Goal: Task Accomplishment & Management: Complete application form

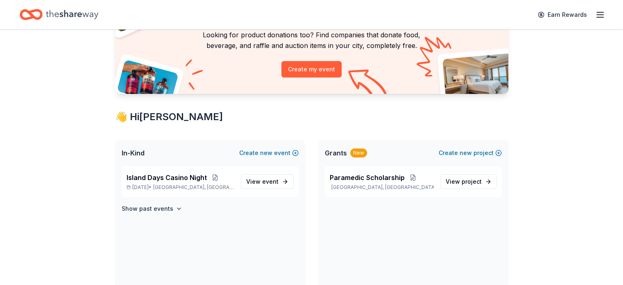
scroll to position [82, 0]
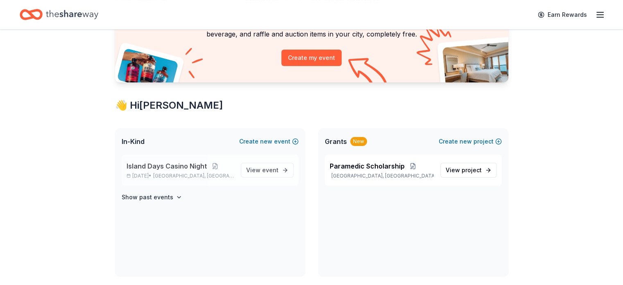
click at [154, 173] on p "Jan 31, 2026 • Clermont, FL" at bounding box center [181, 175] width 108 height 7
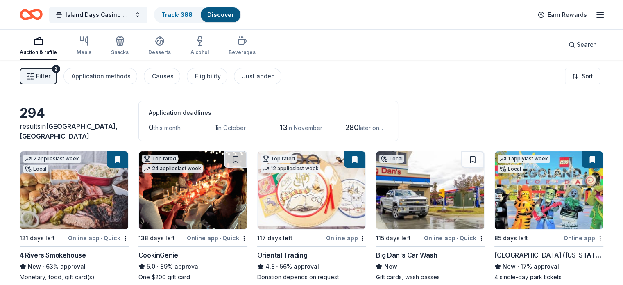
click at [238, 127] on span "in October" at bounding box center [231, 127] width 29 height 7
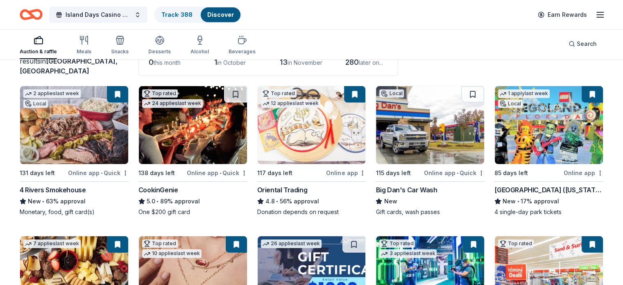
scroll to position [82, 0]
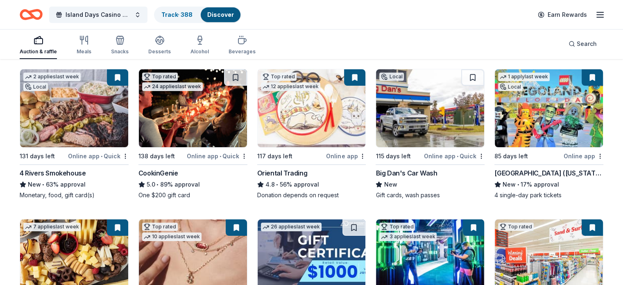
click at [418, 117] on img at bounding box center [430, 108] width 108 height 78
click at [233, 77] on button at bounding box center [235, 77] width 23 height 16
click at [581, 78] on button at bounding box center [591, 77] width 21 height 16
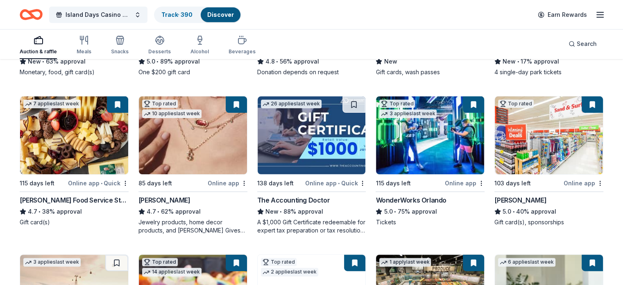
scroll to position [246, 0]
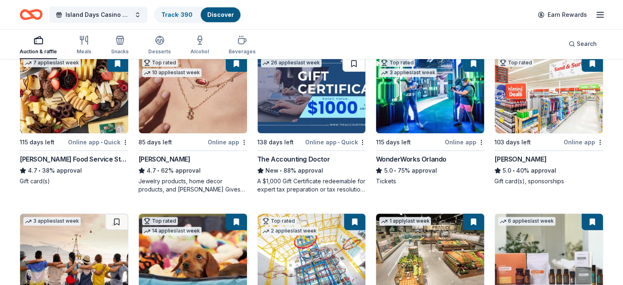
click at [353, 67] on button at bounding box center [353, 63] width 23 height 16
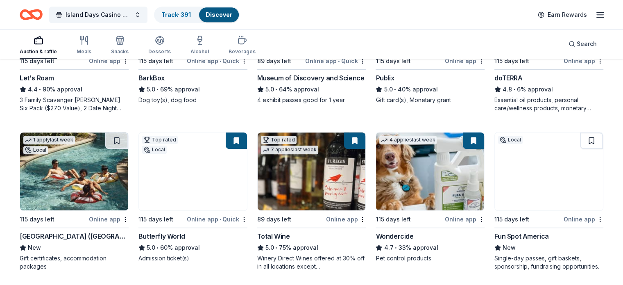
scroll to position [491, 0]
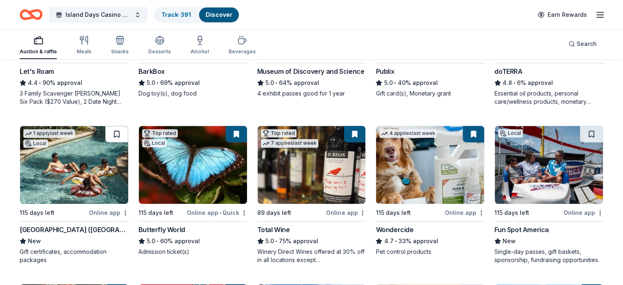
click at [125, 132] on button at bounding box center [116, 134] width 23 height 16
click at [580, 134] on button at bounding box center [591, 134] width 23 height 16
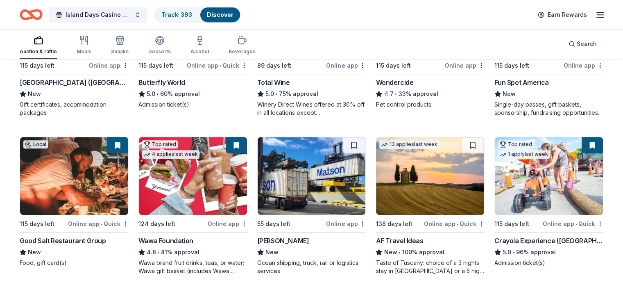
scroll to position [655, 0]
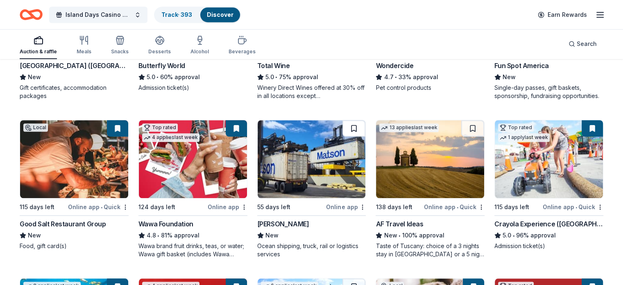
click at [353, 130] on button at bounding box center [353, 128] width 23 height 16
click at [353, 130] on div at bounding box center [353, 128] width 23 height 16
click at [347, 127] on button at bounding box center [354, 128] width 21 height 16
click at [346, 127] on button at bounding box center [354, 128] width 21 height 16
click at [468, 129] on button at bounding box center [472, 128] width 23 height 16
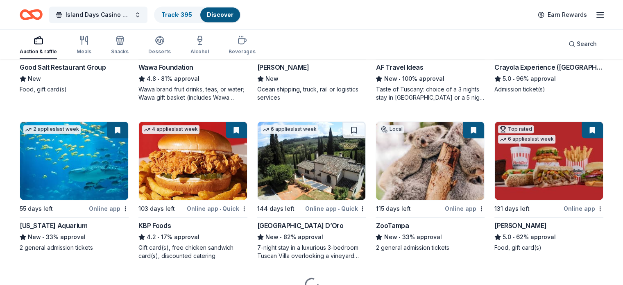
scroll to position [819, 0]
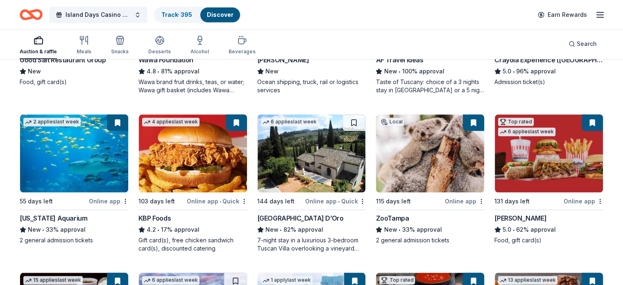
click at [327, 164] on img at bounding box center [312, 153] width 108 height 78
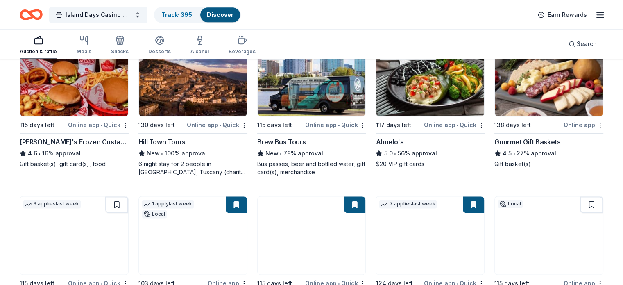
scroll to position [1065, 0]
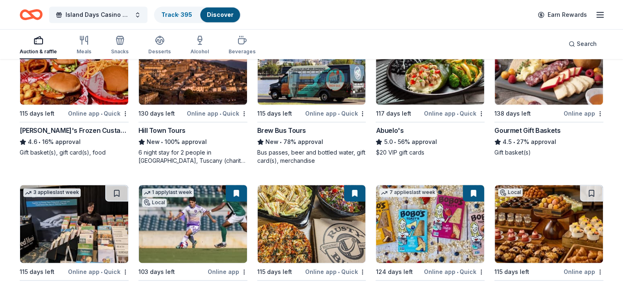
click at [201, 83] on img at bounding box center [193, 66] width 108 height 78
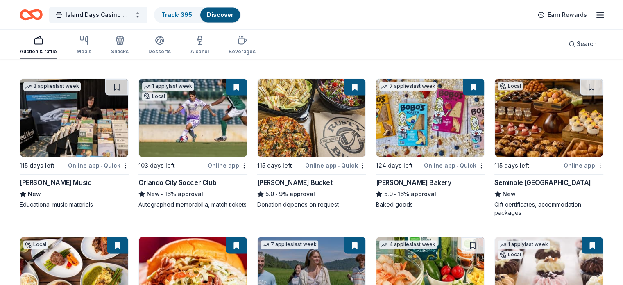
scroll to position [1188, 0]
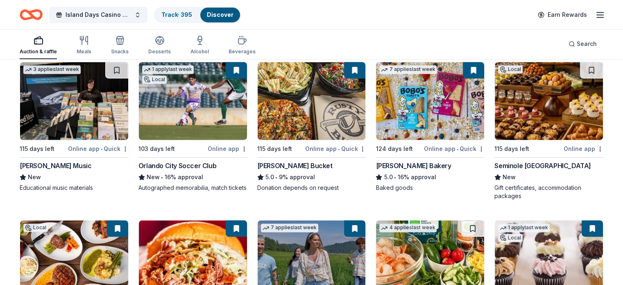
click at [545, 97] on img at bounding box center [549, 101] width 108 height 78
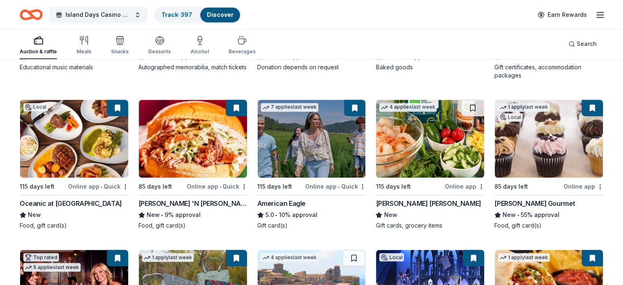
scroll to position [1310, 0]
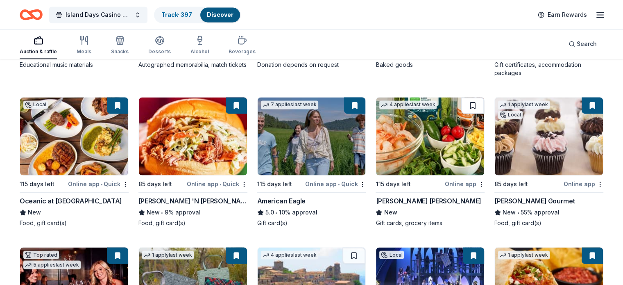
click at [464, 103] on button at bounding box center [472, 105] width 23 height 16
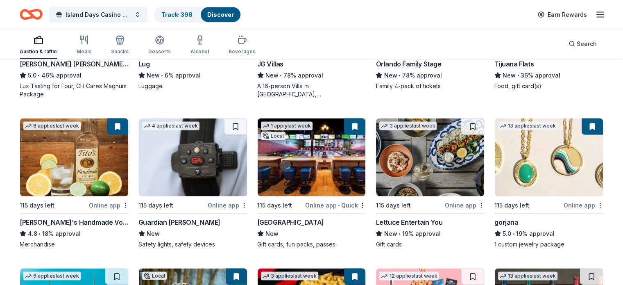
scroll to position [1638, 0]
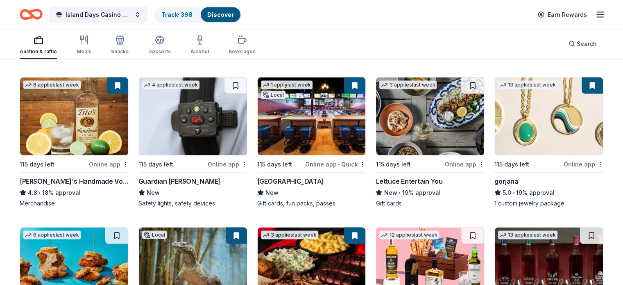
click at [197, 114] on img at bounding box center [193, 116] width 108 height 78
click at [466, 83] on button at bounding box center [472, 85] width 23 height 16
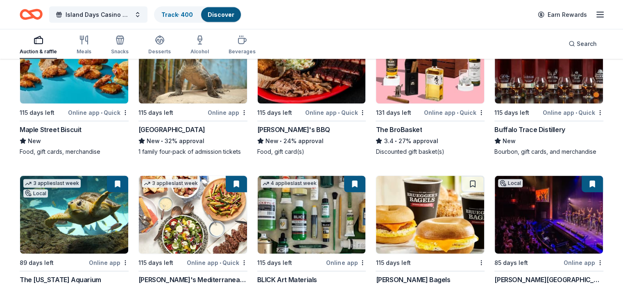
scroll to position [1782, 0]
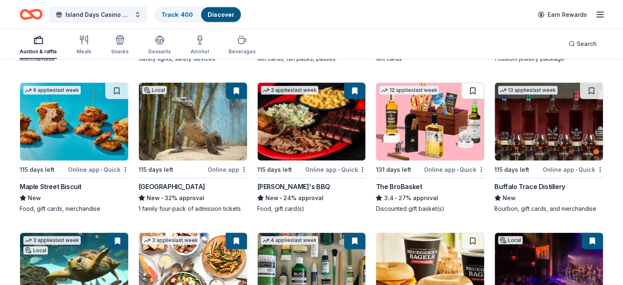
click at [468, 89] on button at bounding box center [472, 91] width 23 height 16
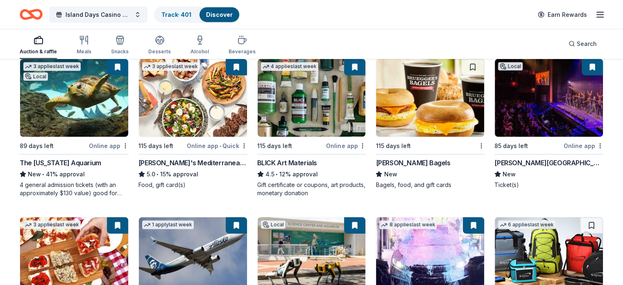
scroll to position [1905, 0]
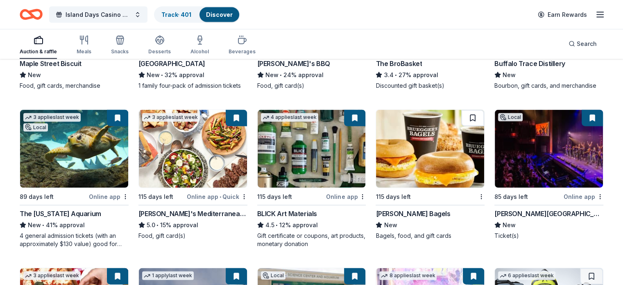
click at [462, 121] on button at bounding box center [472, 118] width 23 height 16
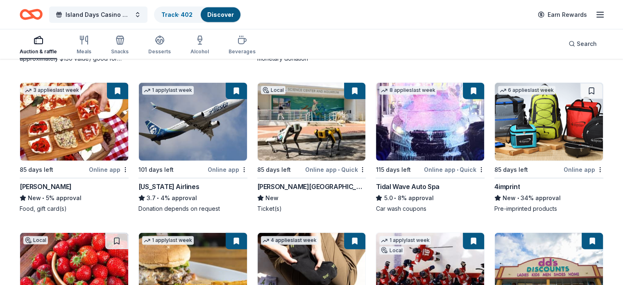
scroll to position [2090, 0]
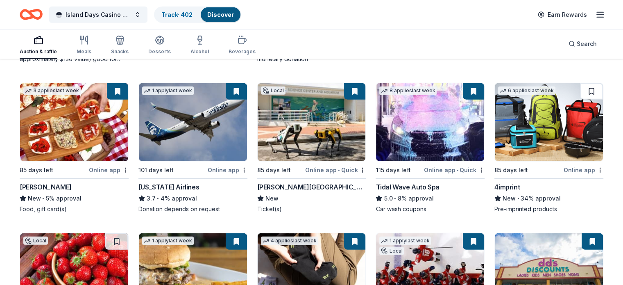
click at [580, 97] on button at bounding box center [591, 91] width 23 height 16
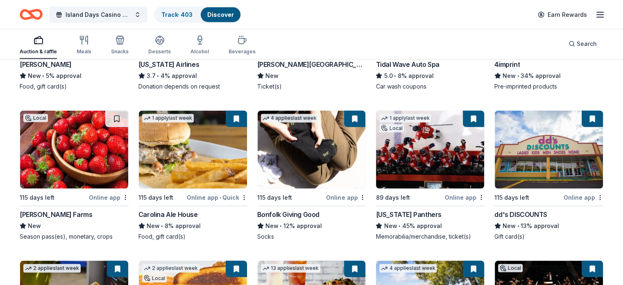
scroll to position [2213, 0]
click at [122, 126] on button at bounding box center [116, 118] width 23 height 16
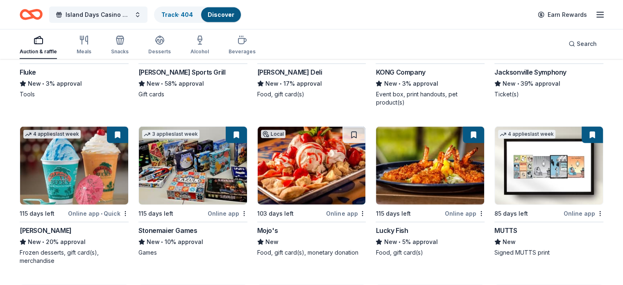
scroll to position [2521, 0]
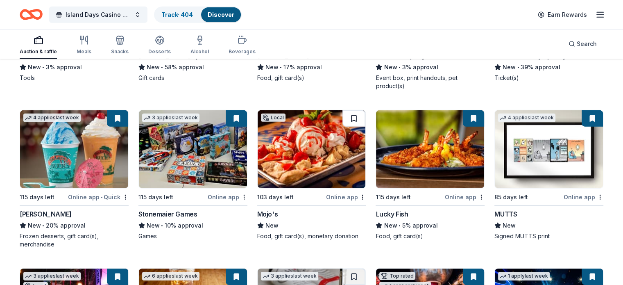
click at [351, 126] on button at bounding box center [353, 118] width 23 height 16
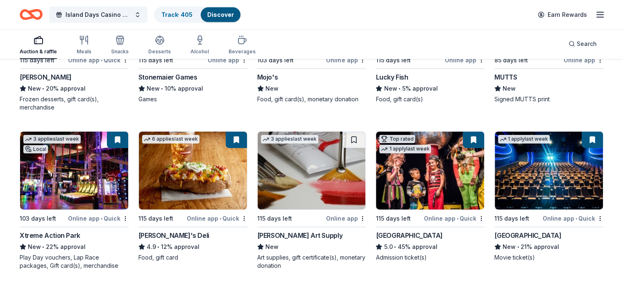
scroll to position [2685, 0]
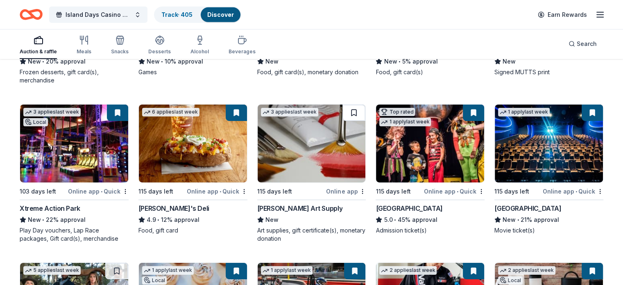
click at [350, 118] on button at bounding box center [353, 112] width 23 height 16
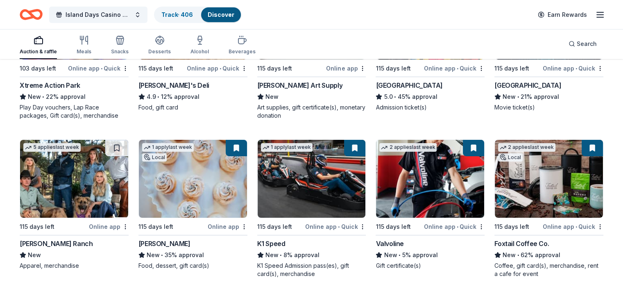
scroll to position [2848, 0]
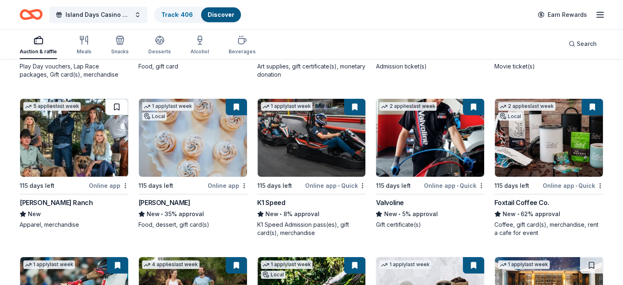
click at [125, 112] on button at bounding box center [116, 107] width 23 height 16
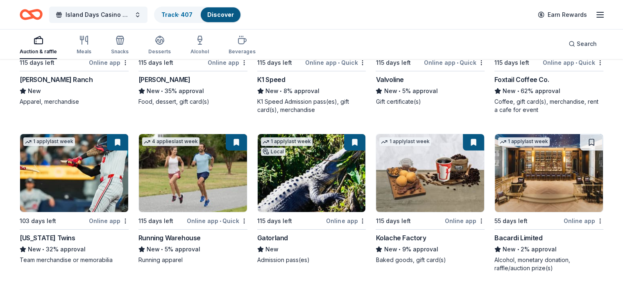
scroll to position [3012, 0]
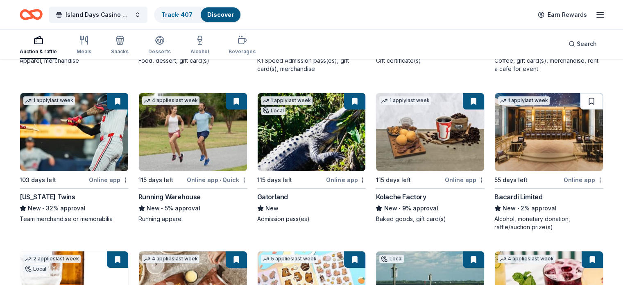
click at [583, 106] on button at bounding box center [591, 101] width 23 height 16
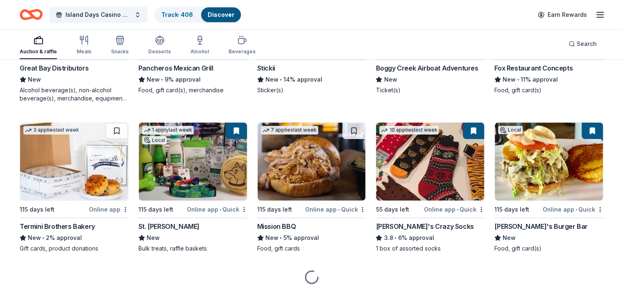
scroll to position [3299, 0]
click at [125, 134] on button at bounding box center [116, 130] width 23 height 16
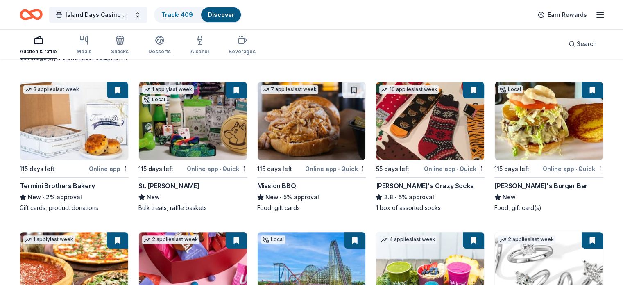
scroll to position [3340, 0]
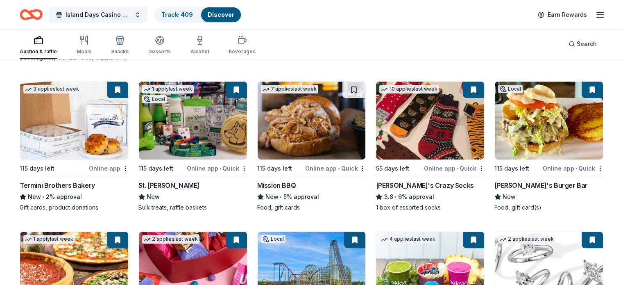
click at [341, 112] on img at bounding box center [312, 120] width 108 height 78
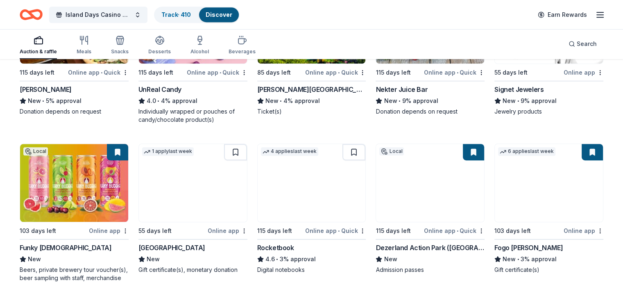
scroll to position [3626, 0]
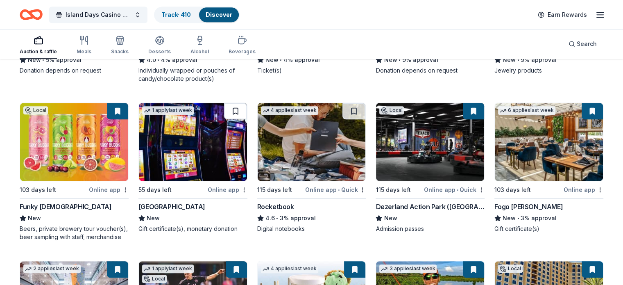
click at [237, 119] on button at bounding box center [235, 111] width 23 height 16
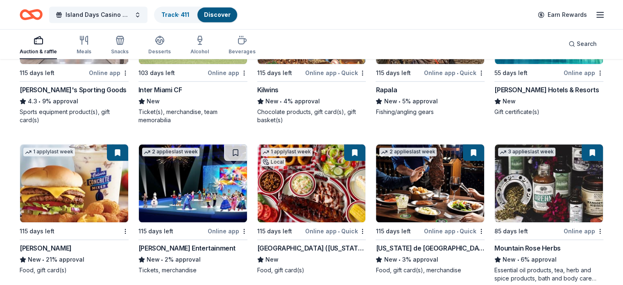
scroll to position [3913, 0]
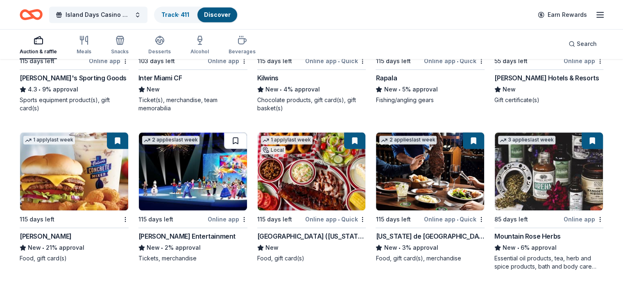
click at [238, 149] on button at bounding box center [235, 140] width 23 height 16
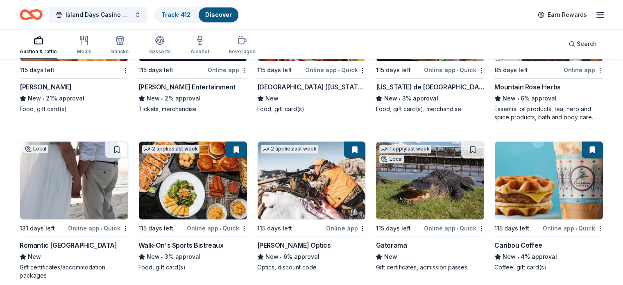
scroll to position [4077, 0]
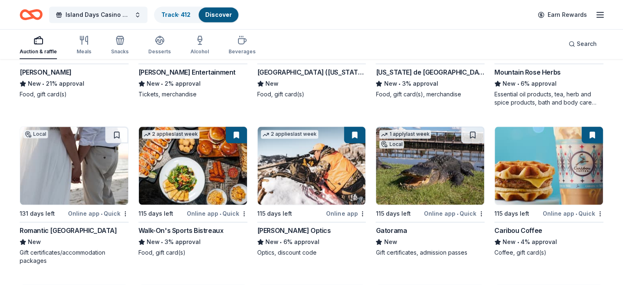
click at [100, 177] on img at bounding box center [74, 166] width 108 height 78
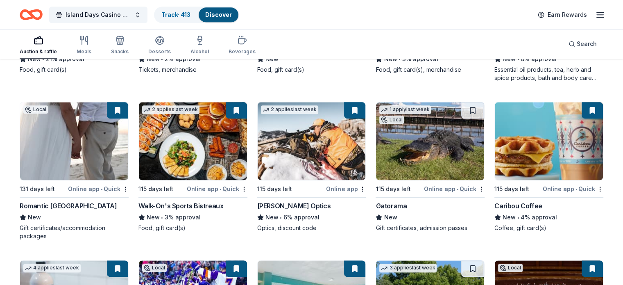
scroll to position [4118, 0]
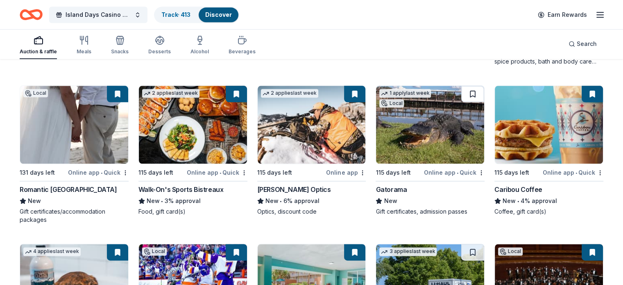
click at [463, 100] on button at bounding box center [472, 94] width 23 height 16
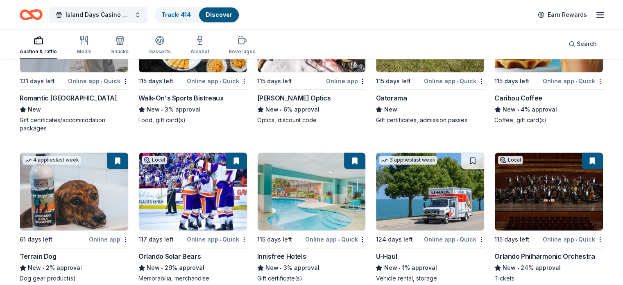
scroll to position [4241, 0]
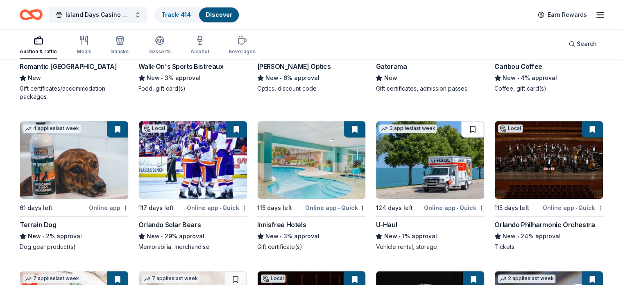
click at [465, 136] on button at bounding box center [472, 129] width 23 height 16
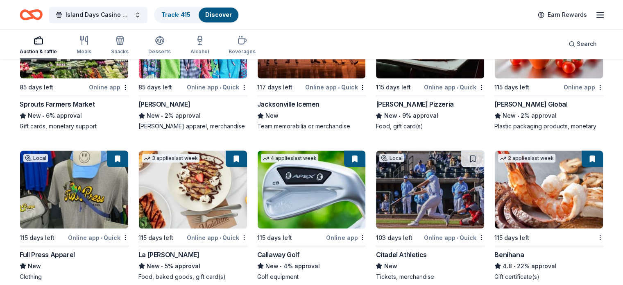
scroll to position [4568, 0]
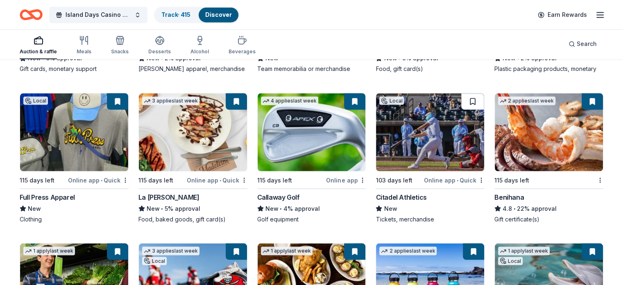
click at [467, 102] on button at bounding box center [472, 101] width 23 height 16
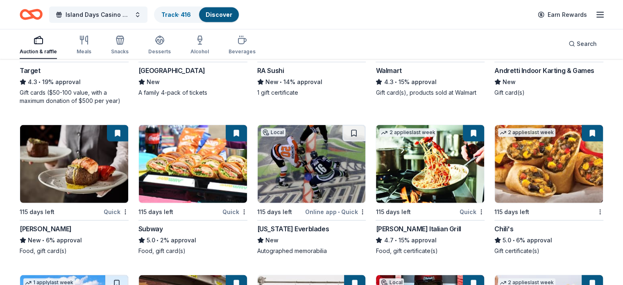
scroll to position [5331, 0]
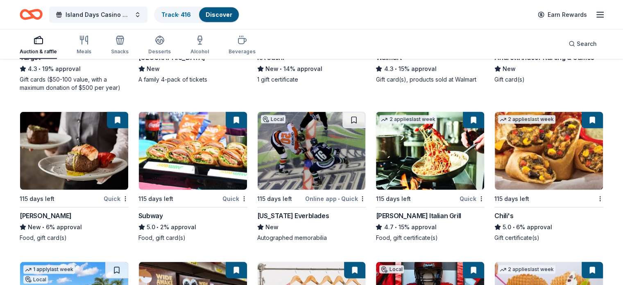
click at [352, 124] on button at bounding box center [353, 120] width 23 height 16
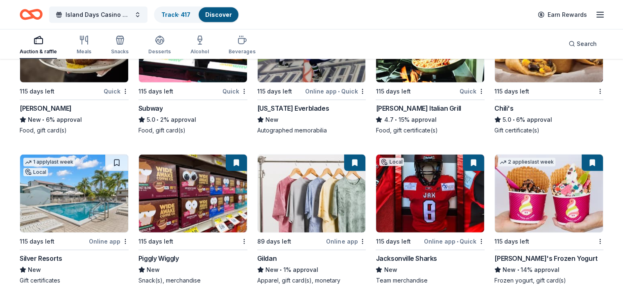
scroll to position [5454, 0]
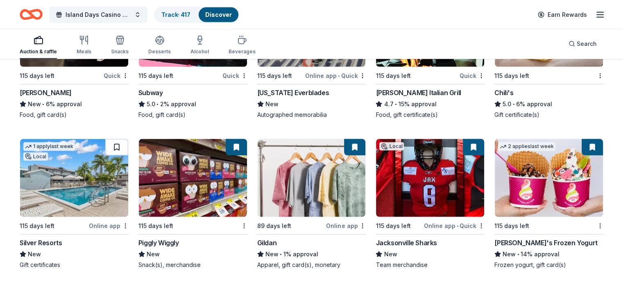
click at [125, 153] on button at bounding box center [116, 147] width 23 height 16
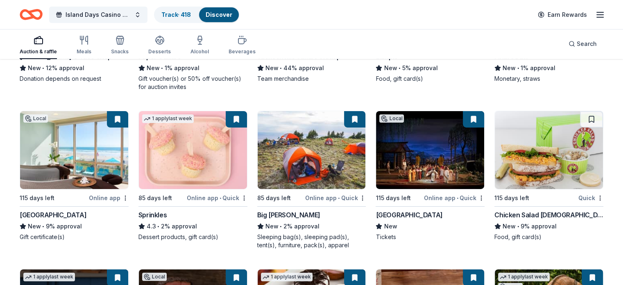
scroll to position [5980, 0]
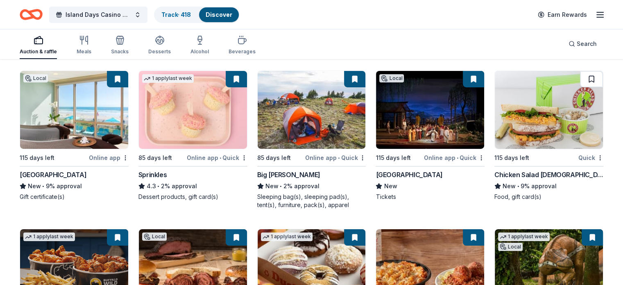
click at [580, 81] on button at bounding box center [591, 79] width 23 height 16
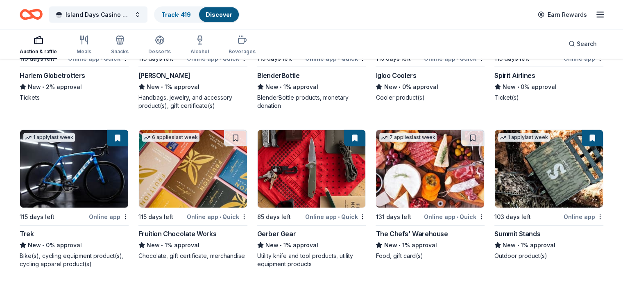
scroll to position [8143, 0]
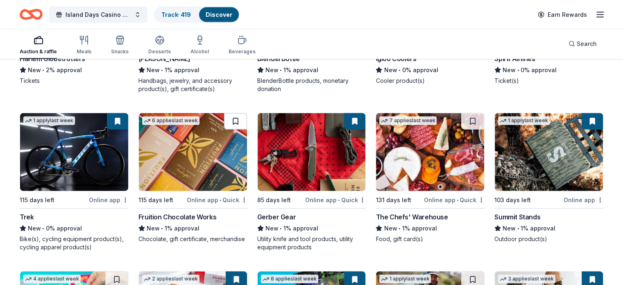
click at [241, 126] on button at bounding box center [235, 121] width 23 height 16
click at [461, 124] on button at bounding box center [472, 121] width 23 height 16
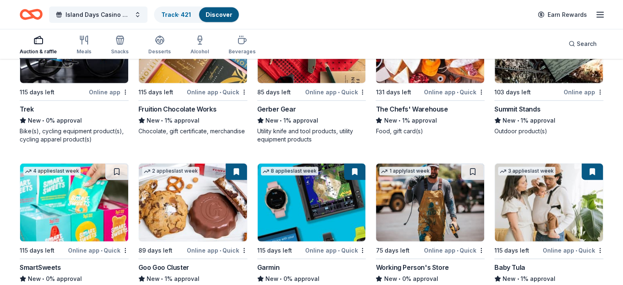
scroll to position [8306, 0]
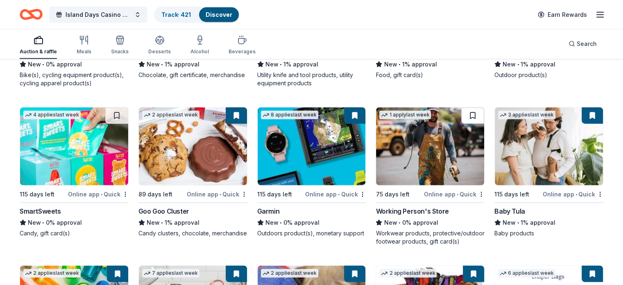
click at [468, 119] on button at bounding box center [472, 115] width 23 height 16
click at [124, 120] on button at bounding box center [116, 115] width 23 height 16
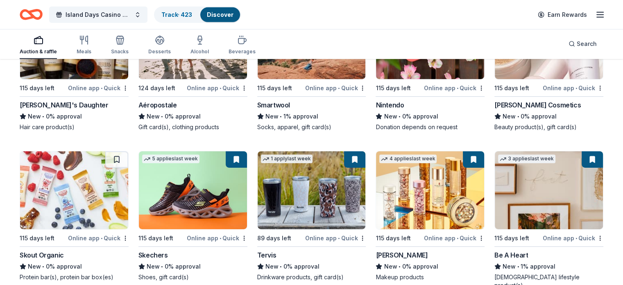
scroll to position [8921, 0]
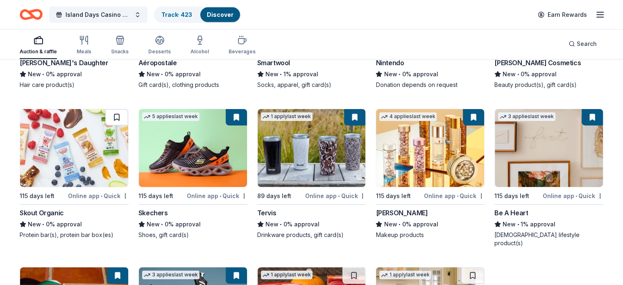
click at [122, 125] on button at bounding box center [116, 117] width 23 height 16
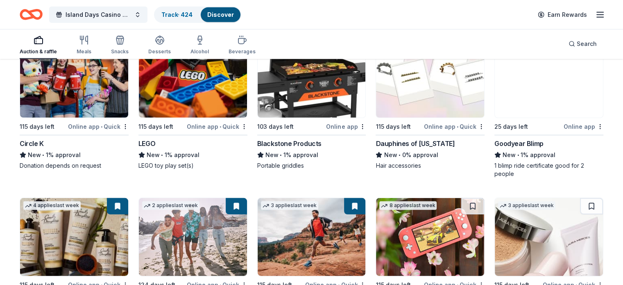
scroll to position [8643, 0]
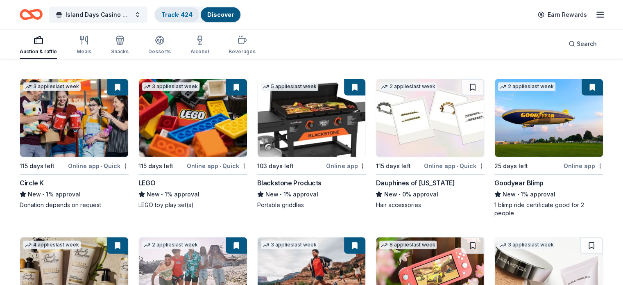
click at [192, 13] on link "Track · 424" at bounding box center [176, 14] width 31 height 7
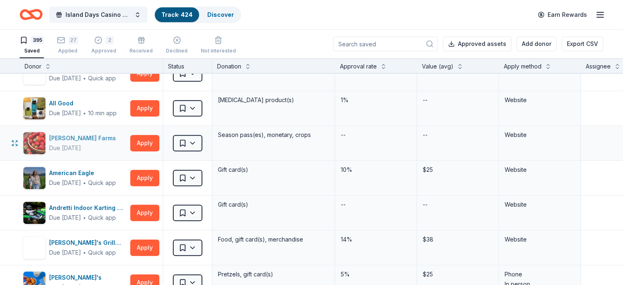
scroll to position [409, 0]
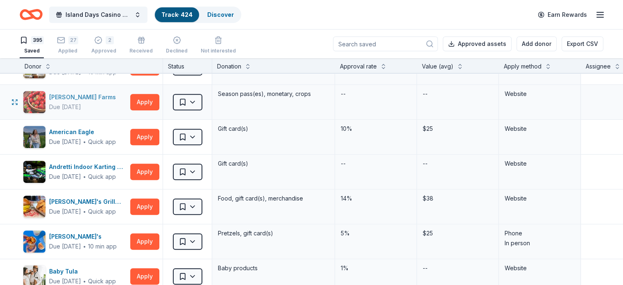
click at [103, 97] on div "Amber Brooke Farms" at bounding box center [84, 97] width 70 height 10
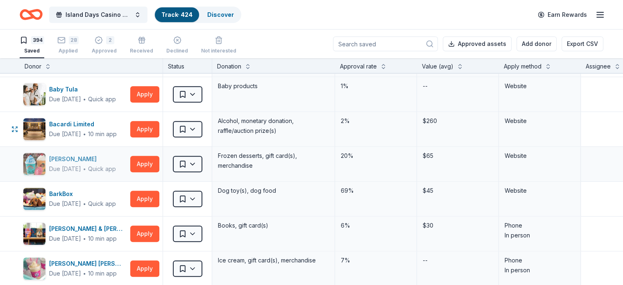
scroll to position [573, 0]
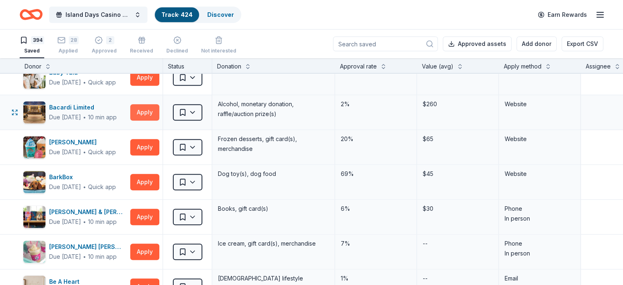
click at [156, 109] on button "Apply" at bounding box center [144, 112] width 29 height 16
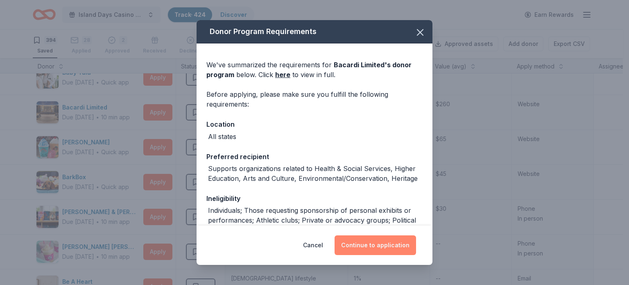
click at [381, 245] on button "Continue to application" at bounding box center [375, 245] width 81 height 20
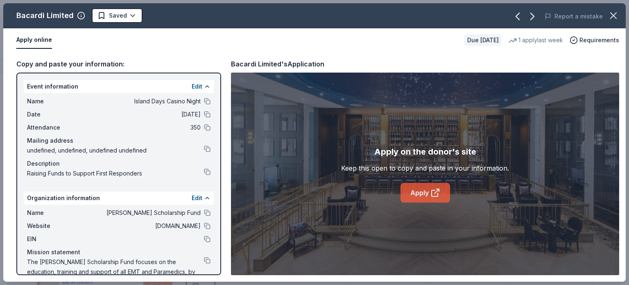
click at [417, 190] on link "Apply" at bounding box center [425, 193] width 50 height 20
click at [127, 16] on html "Island Days Casino Night Track · 424 Discover Earn Rewards 394 Saved 28 Applied…" at bounding box center [314, 142] width 629 height 285
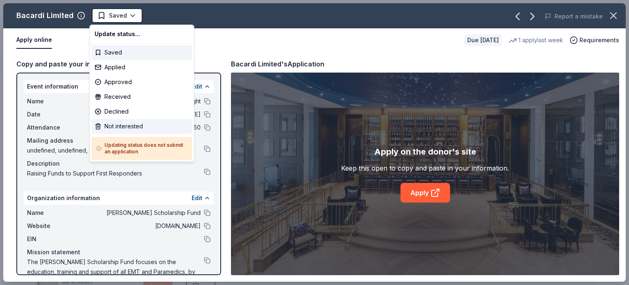
click at [133, 126] on div "Not interested" at bounding box center [141, 126] width 101 height 15
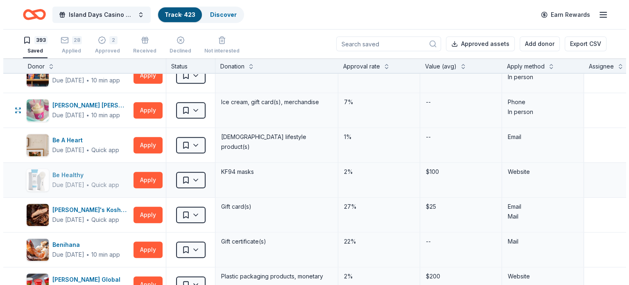
scroll to position [696, 0]
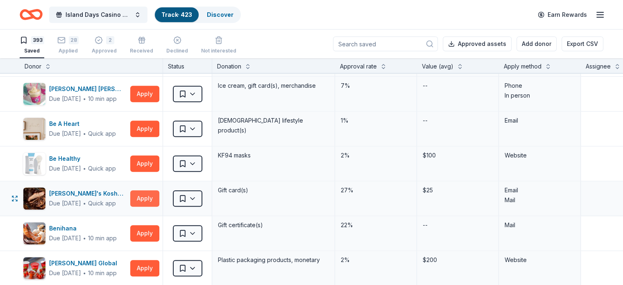
click at [159, 195] on button "Apply" at bounding box center [144, 198] width 29 height 16
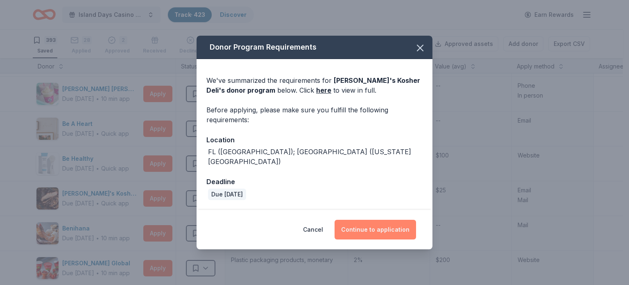
click at [373, 224] on button "Continue to application" at bounding box center [375, 229] width 81 height 20
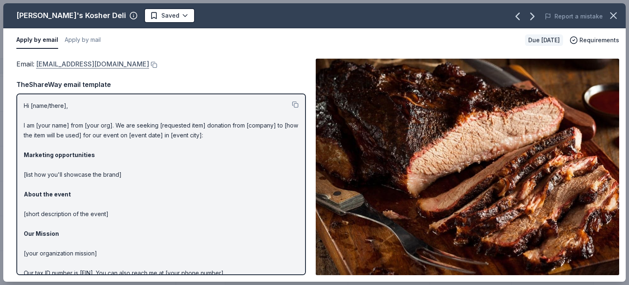
click at [120, 63] on link "bensfoundation@bensdeli.net" at bounding box center [92, 64] width 113 height 11
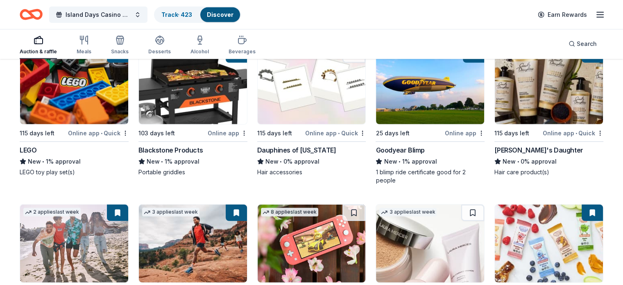
scroll to position [8452, 0]
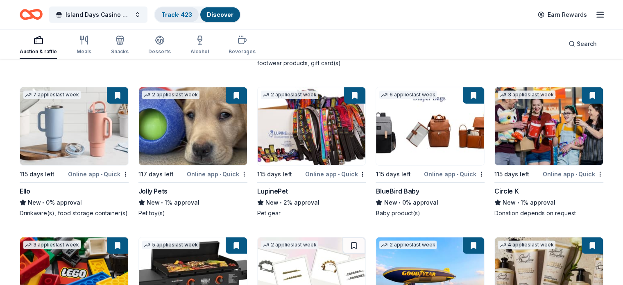
click at [192, 14] on link "Track · 423" at bounding box center [176, 14] width 31 height 7
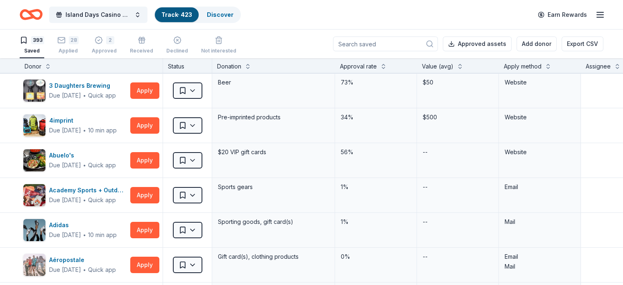
click at [41, 65] on div "Donor" at bounding box center [33, 66] width 17 height 10
click at [51, 64] on button at bounding box center [48, 65] width 7 height 8
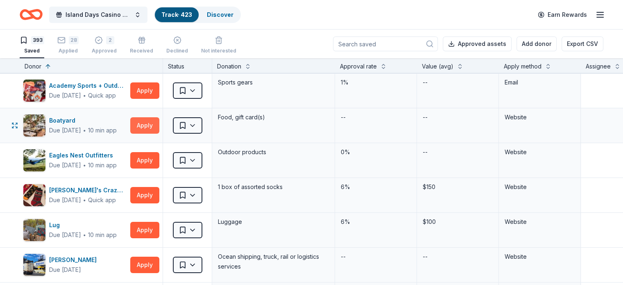
click at [159, 124] on button "Apply" at bounding box center [144, 125] width 29 height 16
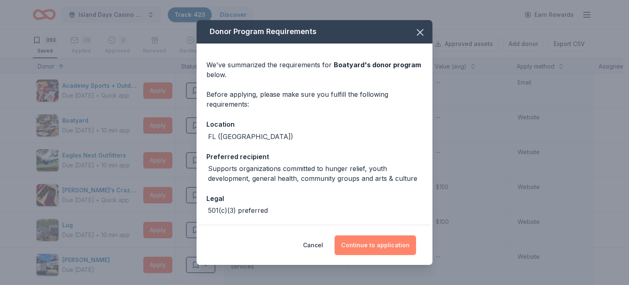
click at [384, 244] on button "Continue to application" at bounding box center [375, 245] width 81 height 20
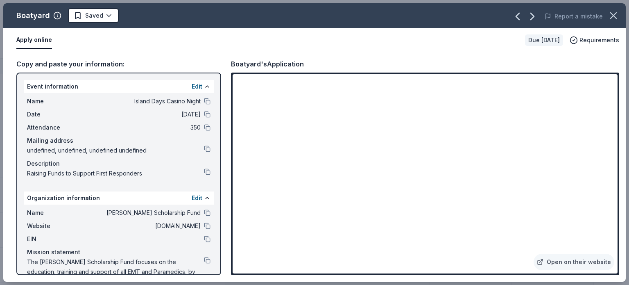
click at [110, 16] on html "Island Days Casino Night Track · 423 Discover Earn Rewards 393 Saved 28 Applied…" at bounding box center [314, 142] width 629 height 285
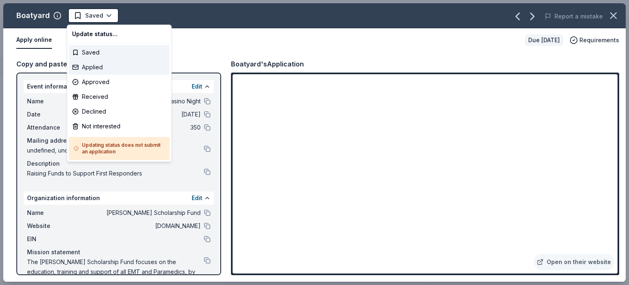
click at [102, 67] on div "Applied" at bounding box center [119, 67] width 101 height 15
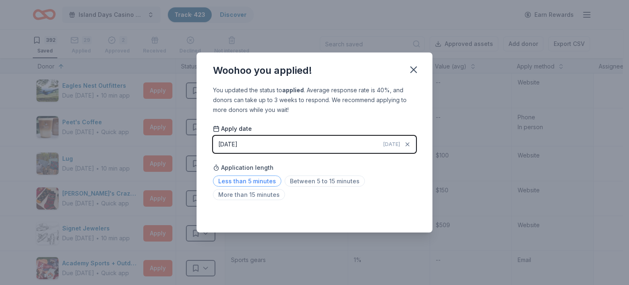
click at [234, 183] on span "Less than 5 minutes" at bounding box center [247, 180] width 68 height 11
click at [415, 68] on icon "button" at bounding box center [414, 70] width 6 height 6
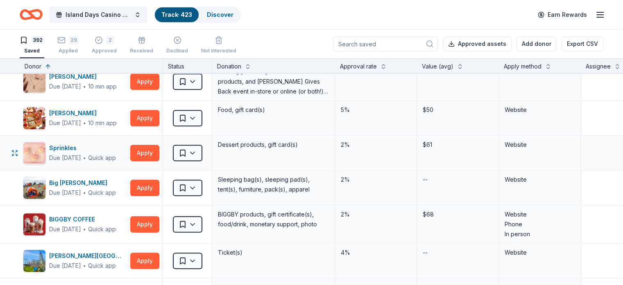
scroll to position [655, 0]
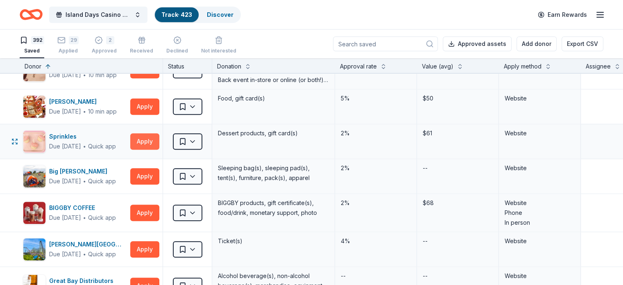
click at [159, 139] on button "Apply" at bounding box center [144, 141] width 29 height 16
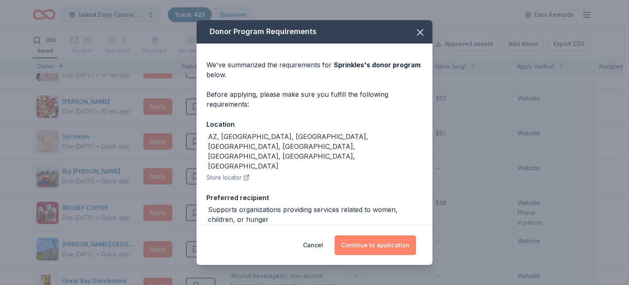
click at [381, 245] on button "Continue to application" at bounding box center [375, 245] width 81 height 20
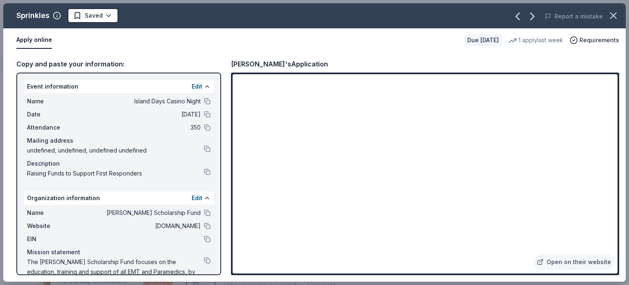
click at [105, 18] on html "Island Days Casino Night Track · 423 Discover Earn Rewards 392 Saved 29 Applied…" at bounding box center [314, 142] width 629 height 285
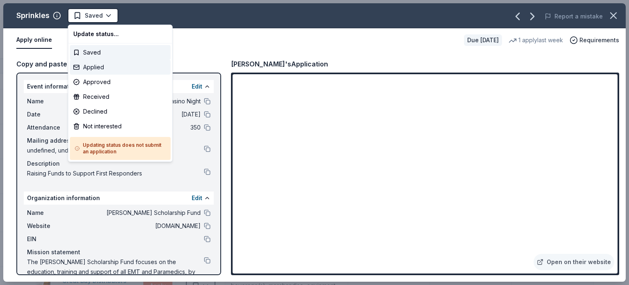
click at [101, 69] on div "Applied" at bounding box center [120, 67] width 101 height 15
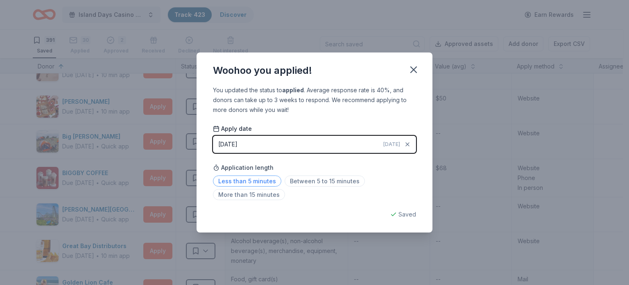
click at [247, 183] on span "Less than 5 minutes" at bounding box center [247, 180] width 68 height 11
click at [415, 70] on icon "button" at bounding box center [413, 69] width 11 height 11
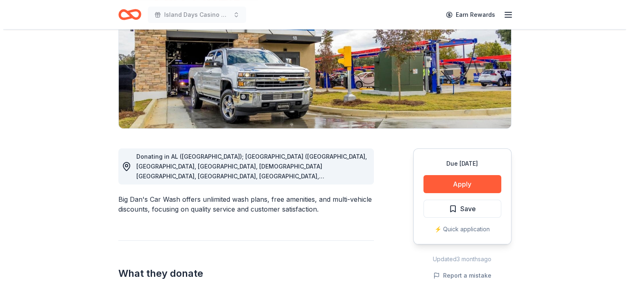
scroll to position [123, 0]
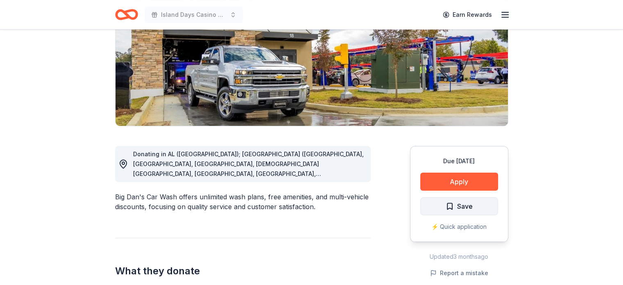
click at [458, 206] on span "Save" at bounding box center [465, 206] width 16 height 11
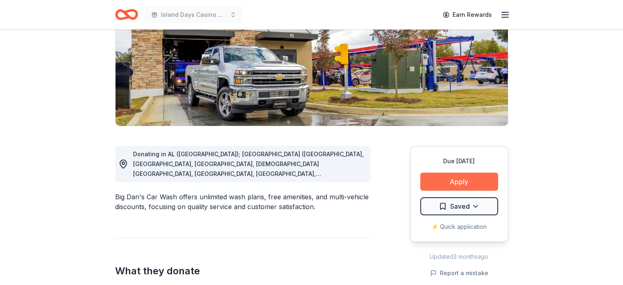
click at [460, 181] on button "Apply" at bounding box center [459, 181] width 78 height 18
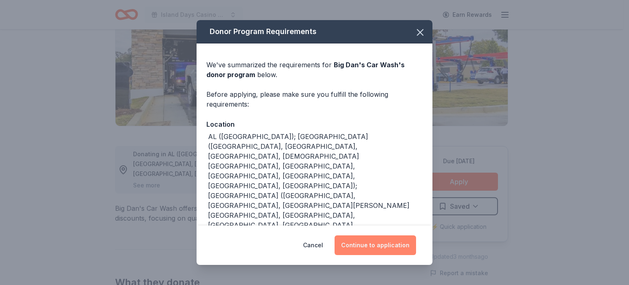
click at [384, 244] on button "Continue to application" at bounding box center [375, 245] width 81 height 20
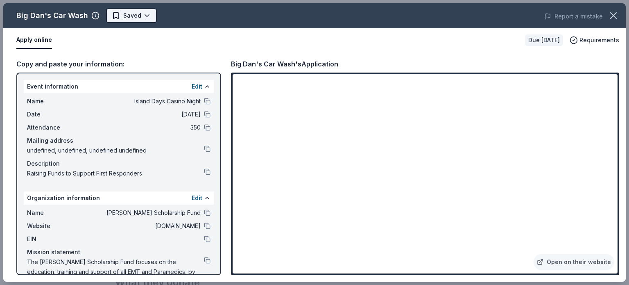
click at [145, 14] on body "Island Days Casino Night Earn Rewards Due in 115 days Share Big Dan's Car Wash …" at bounding box center [311, 19] width 623 height 285
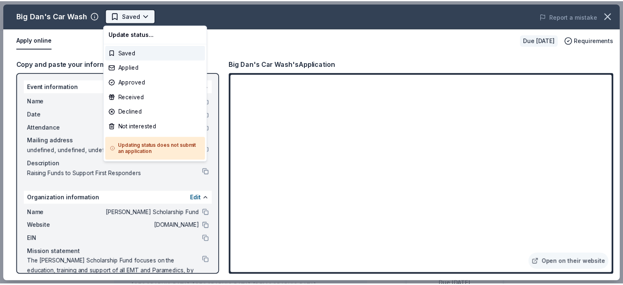
scroll to position [0, 0]
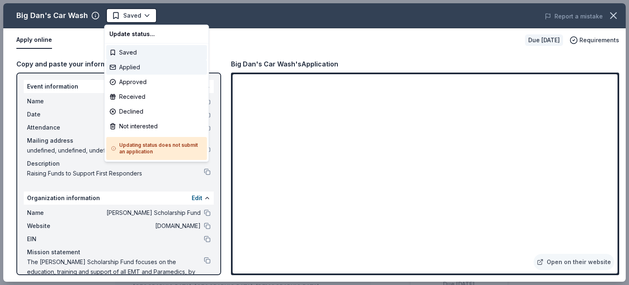
click at [124, 66] on div "Applied" at bounding box center [156, 67] width 101 height 15
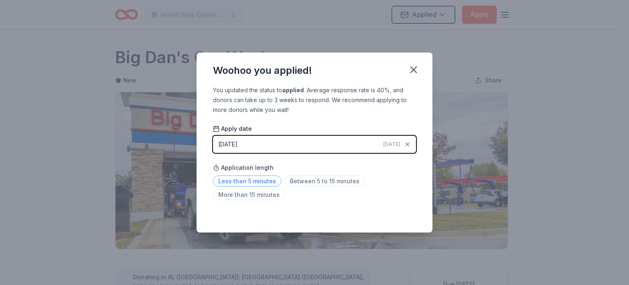
drag, startPoint x: 263, startPoint y: 178, endPoint x: 269, endPoint y: 179, distance: 6.6
click at [264, 178] on span "Less than 5 minutes" at bounding box center [247, 180] width 68 height 11
click at [411, 67] on icon "button" at bounding box center [414, 70] width 6 height 6
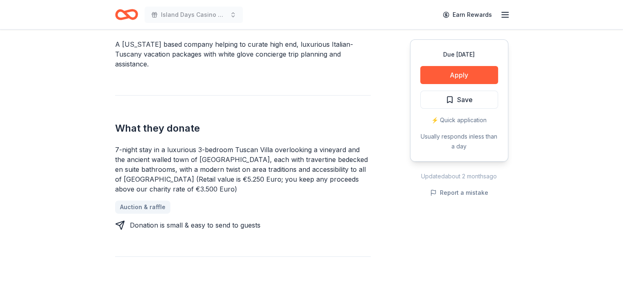
scroll to position [246, 0]
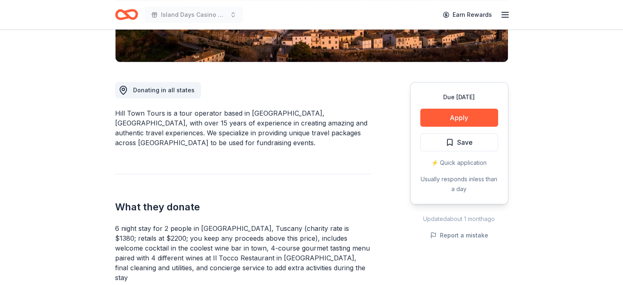
scroll to position [205, 0]
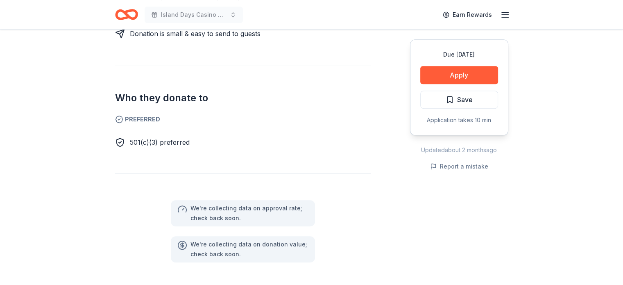
scroll to position [328, 0]
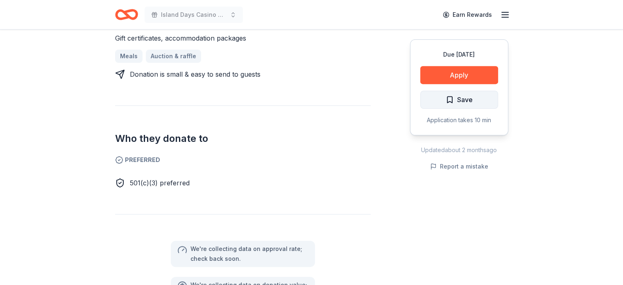
click at [452, 98] on span "Save" at bounding box center [459, 99] width 27 height 11
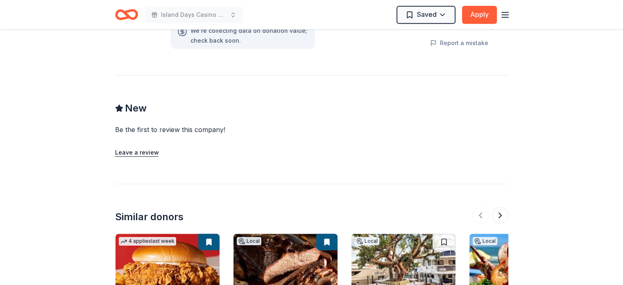
scroll to position [614, 0]
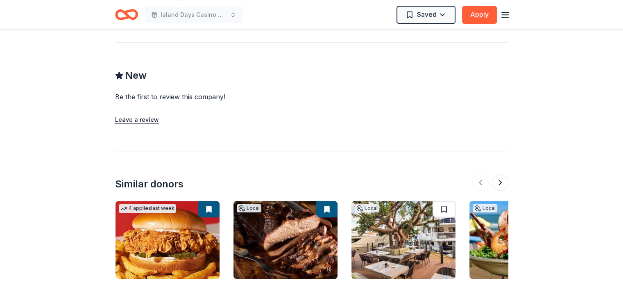
click at [446, 206] on button at bounding box center [443, 209] width 23 height 16
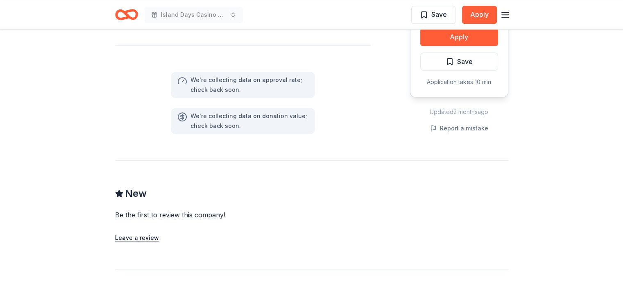
scroll to position [573, 0]
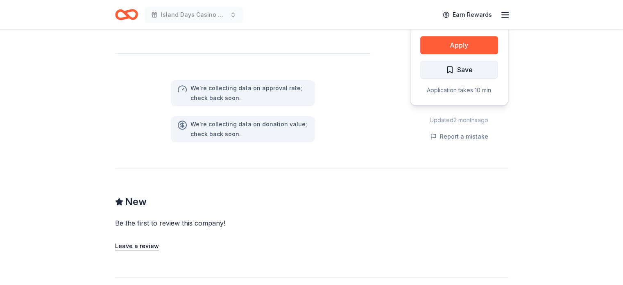
click at [451, 68] on span "Save" at bounding box center [459, 69] width 27 height 11
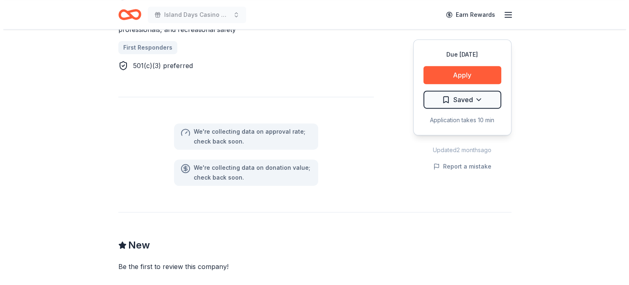
scroll to position [491, 0]
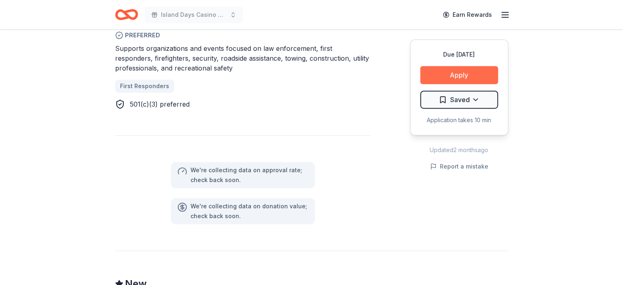
click at [458, 73] on button "Apply" at bounding box center [459, 75] width 78 height 18
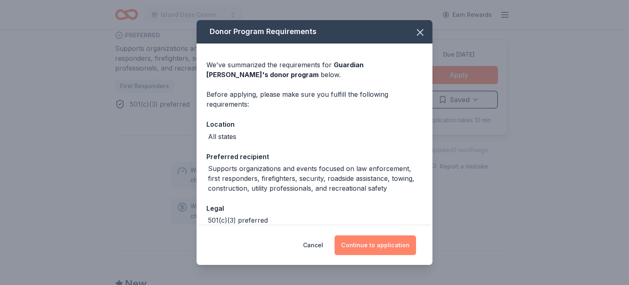
click at [380, 250] on button "Continue to application" at bounding box center [375, 245] width 81 height 20
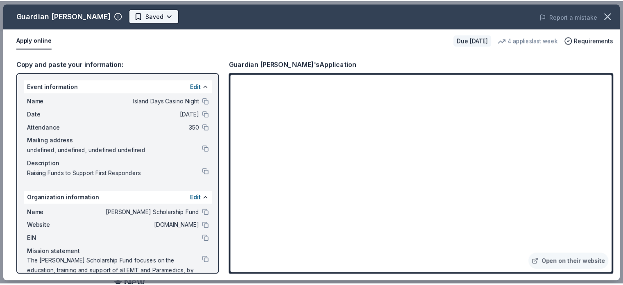
scroll to position [0, 0]
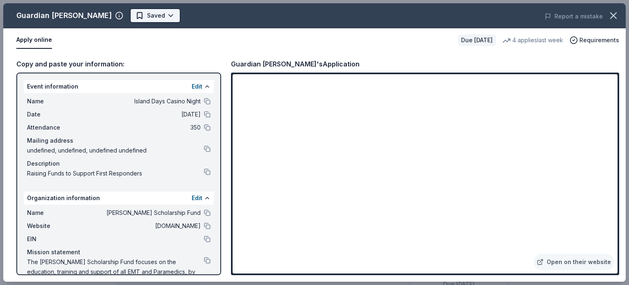
click at [154, 16] on body "Island Days Casino Night Earn Rewards Due in 115 days Share Guardian Angel Devi…" at bounding box center [311, 142] width 623 height 285
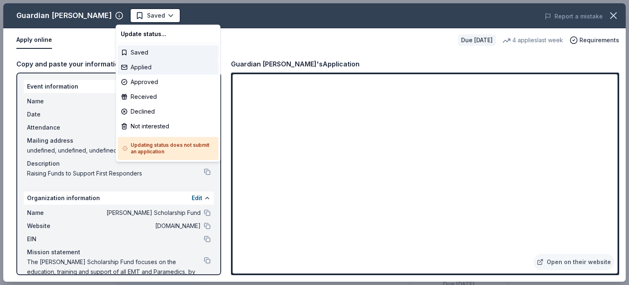
click at [146, 66] on div "Applied" at bounding box center [168, 67] width 101 height 15
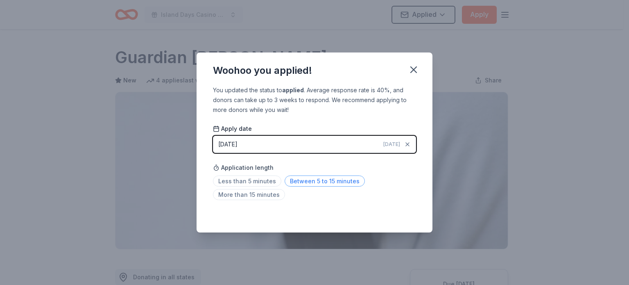
click at [308, 183] on span "Between 5 to 15 minutes" at bounding box center [325, 180] width 80 height 11
click at [416, 73] on icon "button" at bounding box center [413, 69] width 11 height 11
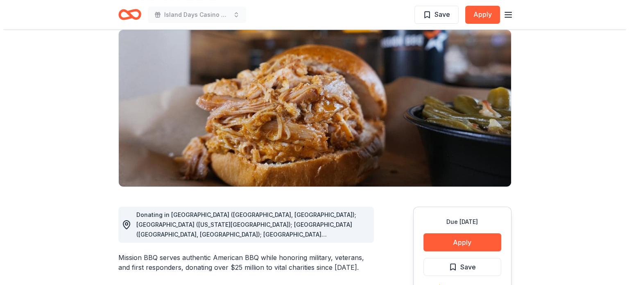
scroll to position [82, 0]
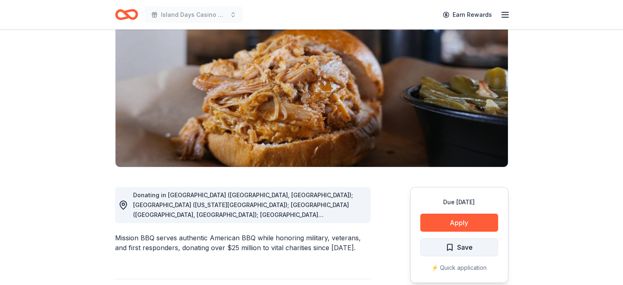
click at [454, 250] on span "Save" at bounding box center [459, 247] width 27 height 11
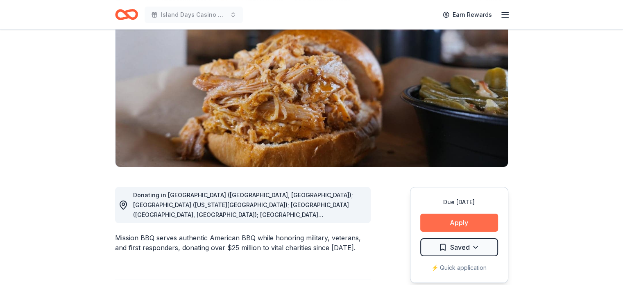
click at [462, 220] on button "Apply" at bounding box center [459, 222] width 78 height 18
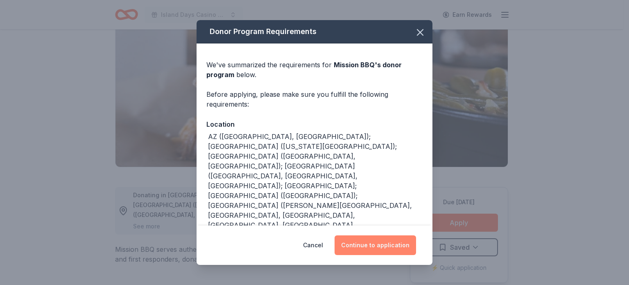
click at [378, 249] on button "Continue to application" at bounding box center [375, 245] width 81 height 20
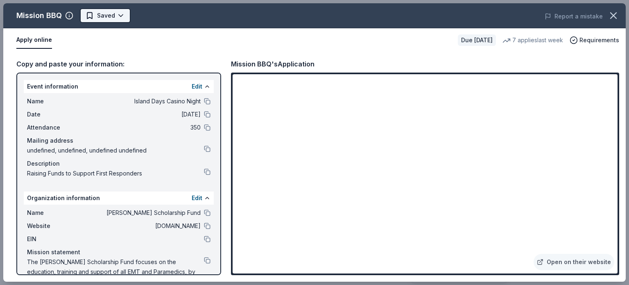
click at [120, 15] on html "Island Days Casino Night Earn Rewards Due [DATE] Share Mission BBQ New 7 applie…" at bounding box center [314, 60] width 629 height 285
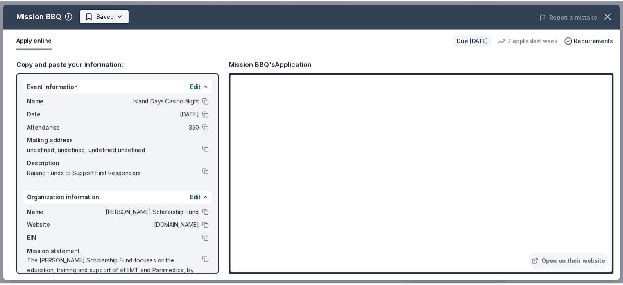
scroll to position [0, 0]
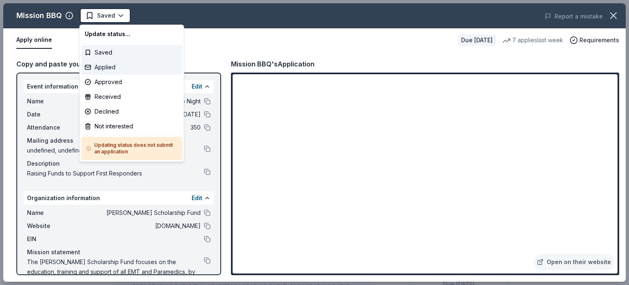
click at [100, 66] on div "Applied" at bounding box center [131, 67] width 101 height 15
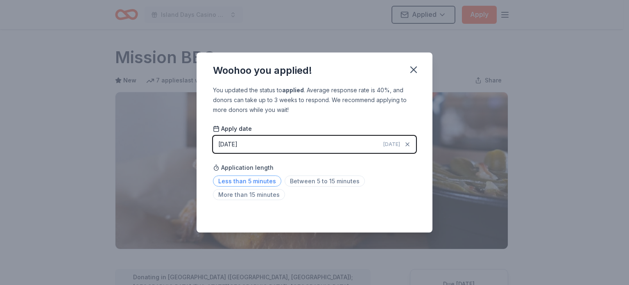
click at [263, 179] on span "Less than 5 minutes" at bounding box center [247, 180] width 68 height 11
click at [415, 70] on icon "button" at bounding box center [413, 69] width 11 height 11
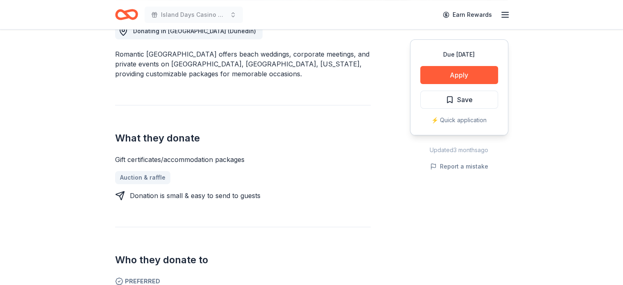
scroll to position [205, 0]
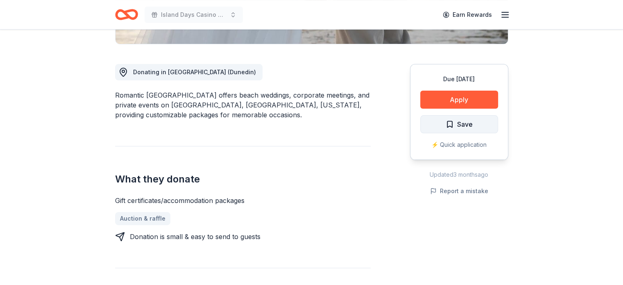
click at [459, 124] on span "Save" at bounding box center [465, 124] width 16 height 11
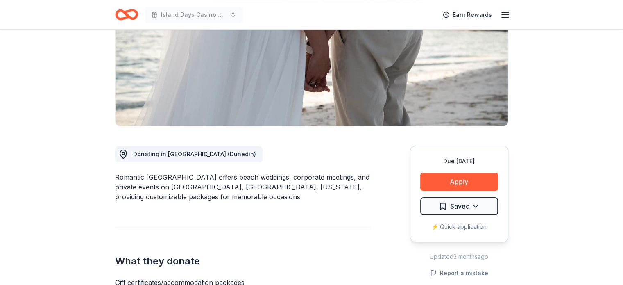
scroll to position [123, 0]
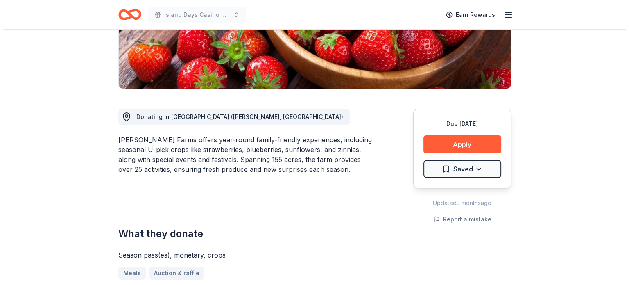
scroll to position [164, 0]
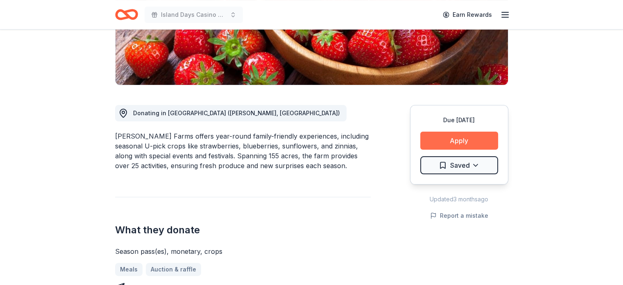
click at [461, 140] on button "Apply" at bounding box center [459, 140] width 78 height 18
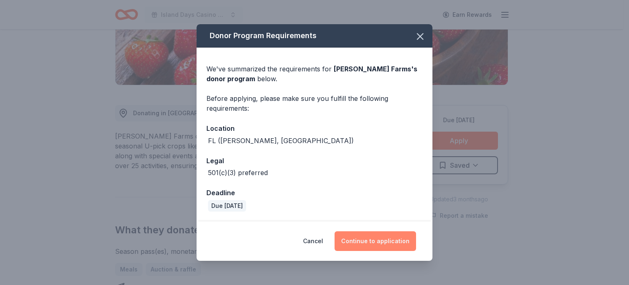
click at [380, 240] on button "Continue to application" at bounding box center [375, 241] width 81 height 20
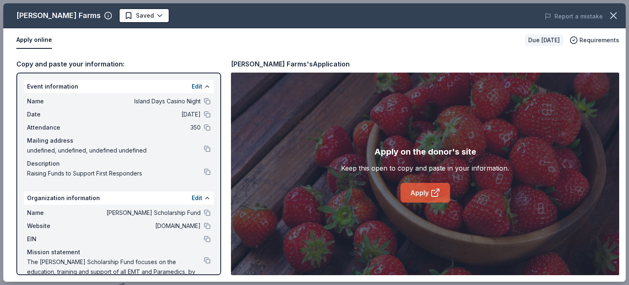
click at [423, 193] on link "Apply" at bounding box center [425, 193] width 50 height 20
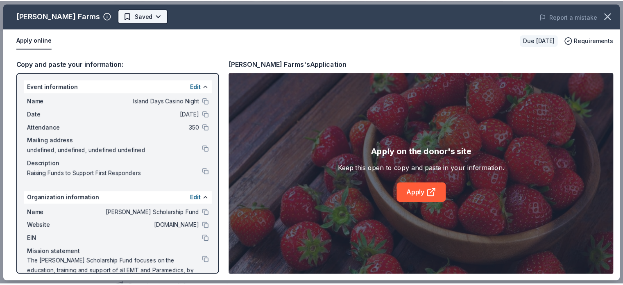
scroll to position [0, 0]
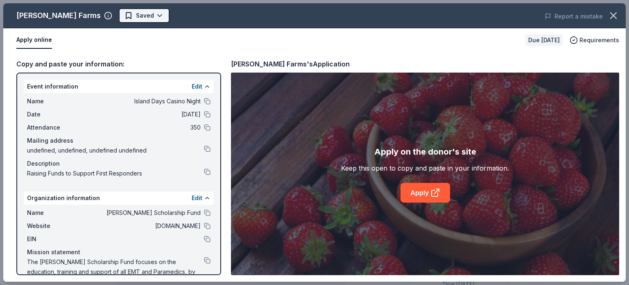
click at [152, 14] on body "Island Days Casino Night Earn Rewards Due in 115 days Share Amber Brooke Farms …" at bounding box center [311, 142] width 623 height 285
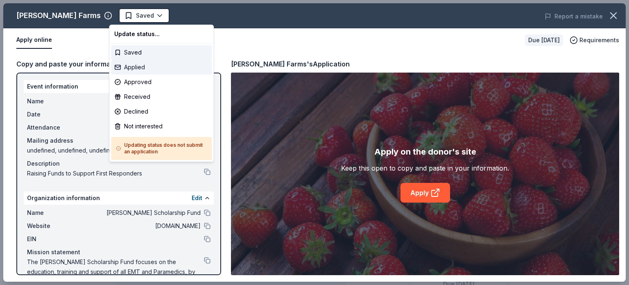
click at [141, 71] on div "Applied" at bounding box center [161, 67] width 101 height 15
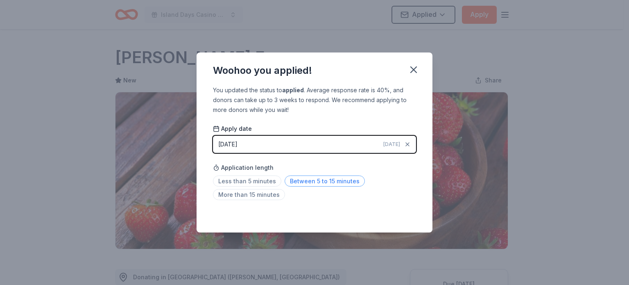
click at [311, 184] on span "Between 5 to 15 minutes" at bounding box center [325, 180] width 80 height 11
click at [412, 71] on icon "button" at bounding box center [414, 70] width 6 height 6
